Goal: Check status: Check status

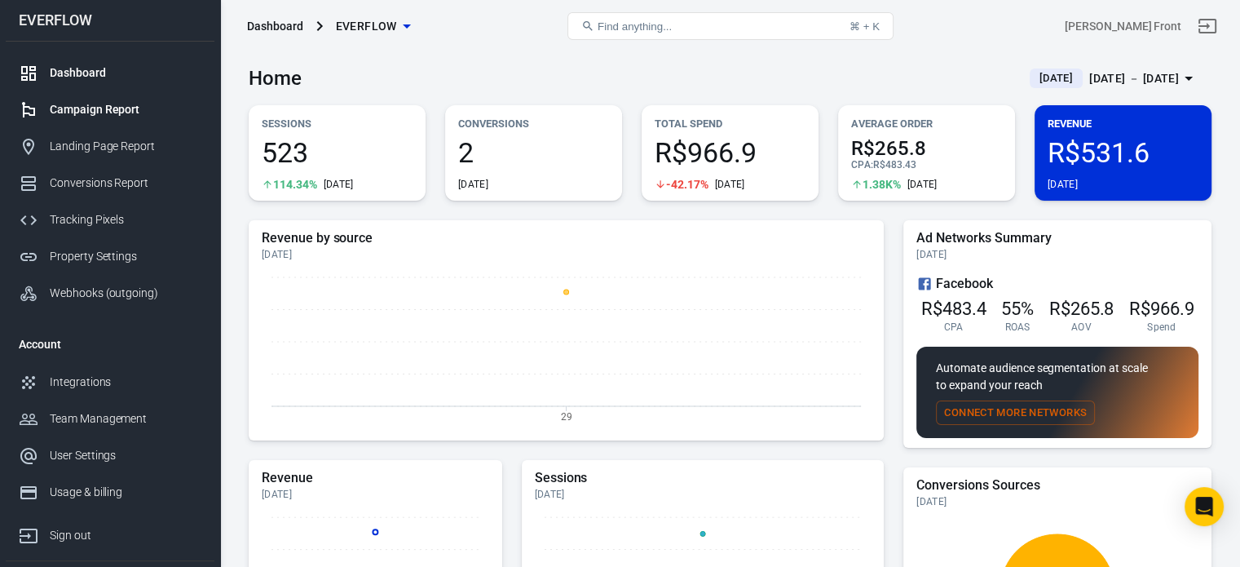
click at [134, 113] on div "Campaign Report" at bounding box center [126, 109] width 152 height 17
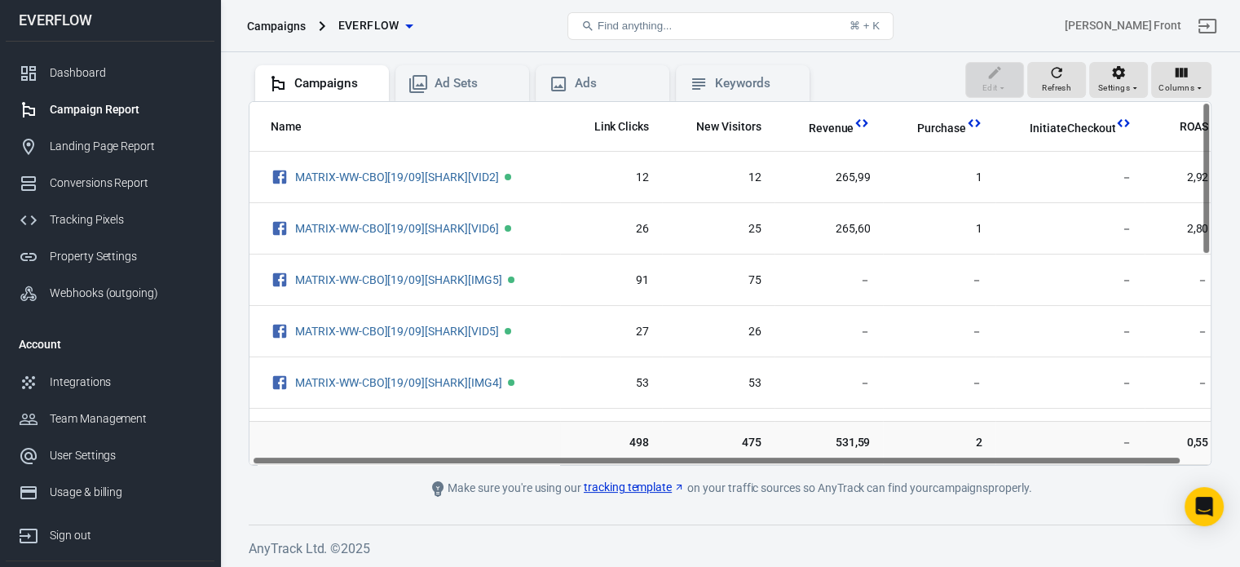
scroll to position [0, 32]
drag, startPoint x: 786, startPoint y: 459, endPoint x: 901, endPoint y: 462, distance: 115.0
click at [901, 462] on div "Name Link Clicks New Visitors Revenue Purchase InitiateCheckout ROAS MATRIX-WW-…" at bounding box center [729, 283] width 961 height 363
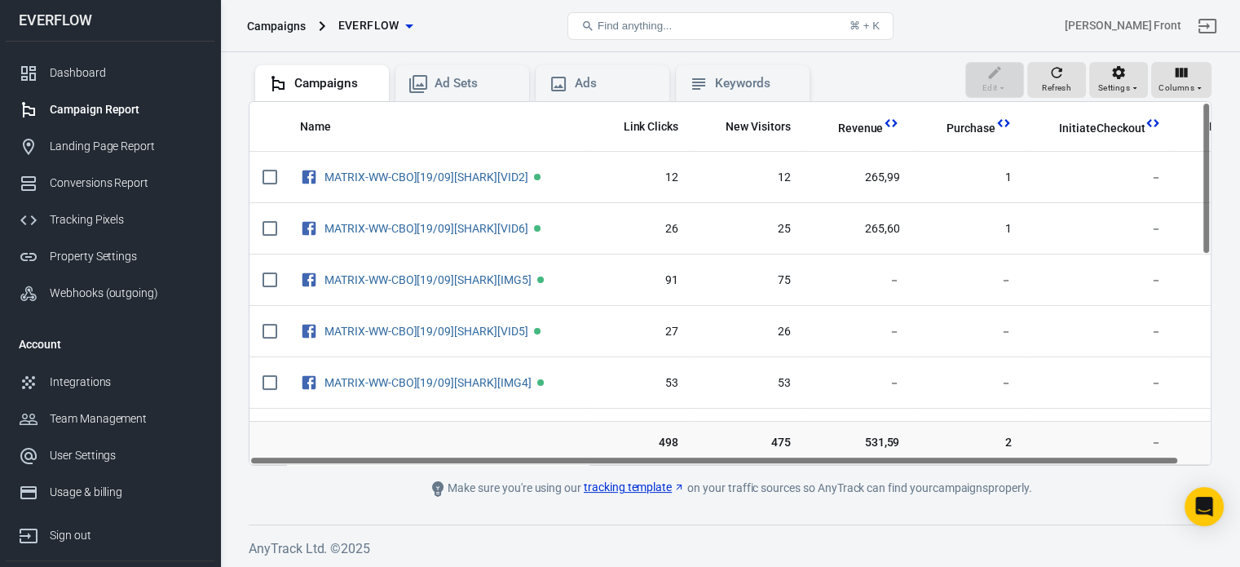
drag, startPoint x: 789, startPoint y: 462, endPoint x: 691, endPoint y: 461, distance: 98.6
click at [691, 461] on div "Name Link Clicks New Visitors Revenue Purchase InitiateCheckout ROAS MATRIX-WW-…" at bounding box center [729, 283] width 961 height 363
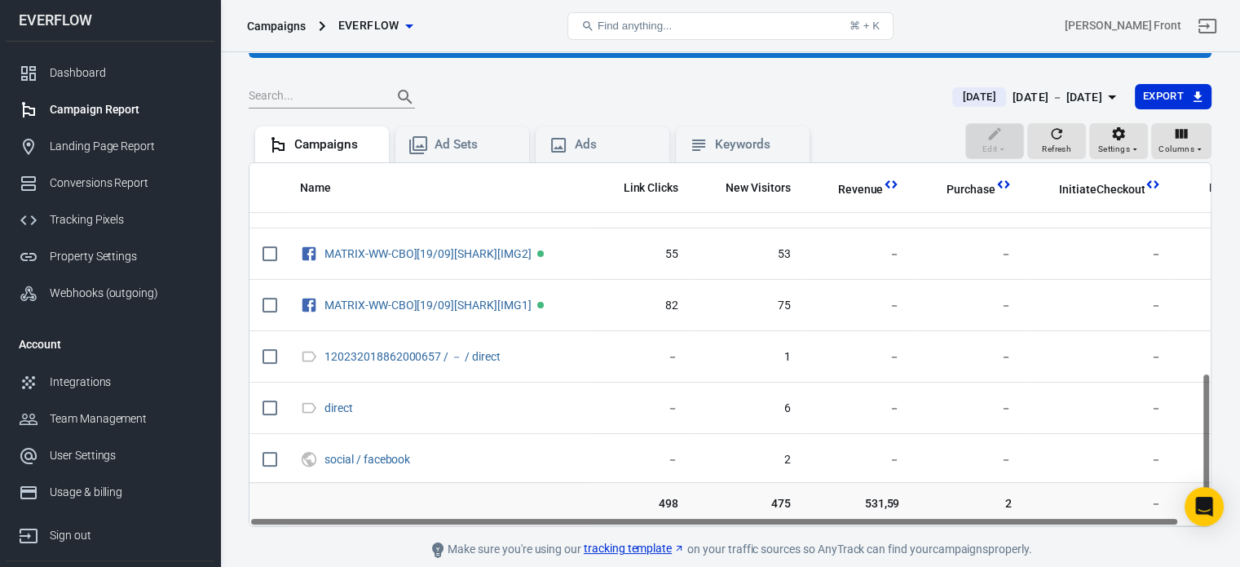
scroll to position [139, 0]
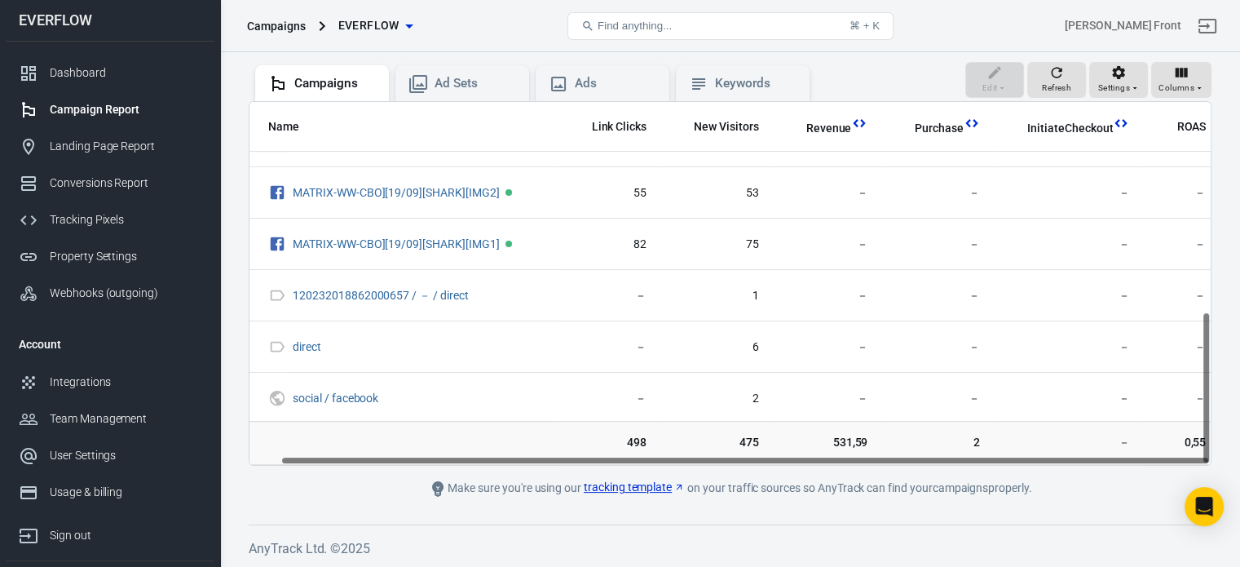
drag, startPoint x: 863, startPoint y: 457, endPoint x: 975, endPoint y: 462, distance: 112.6
click at [975, 462] on div "Name Link Clicks New Visitors Revenue Purchase InitiateCheckout ROAS MATRIX-WW-…" at bounding box center [729, 283] width 961 height 363
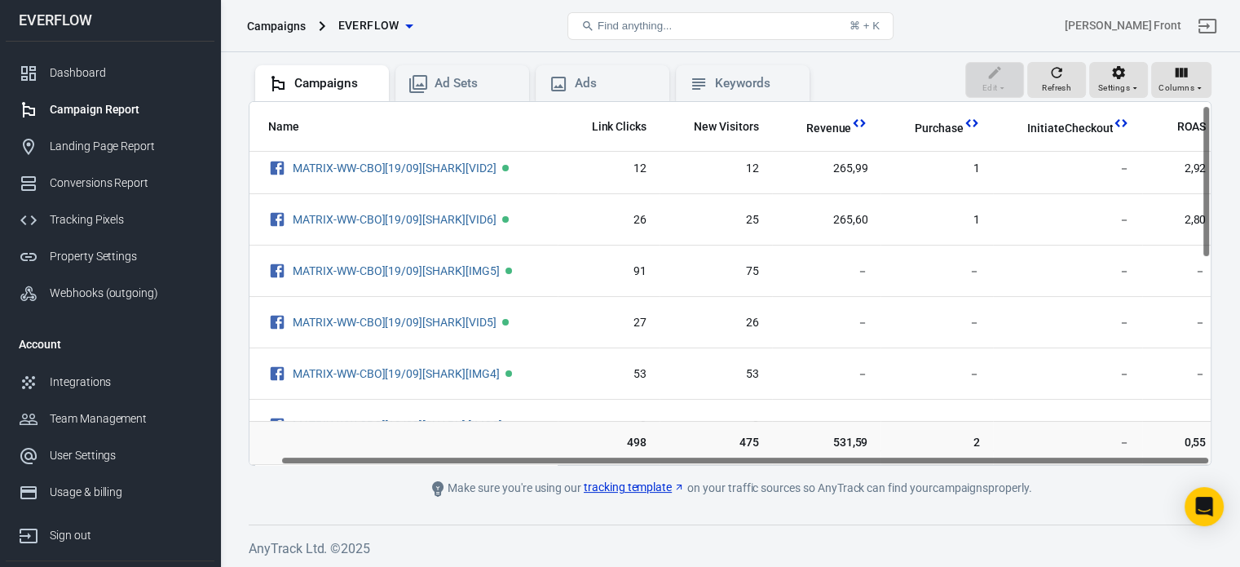
scroll to position [0, 32]
